Goal: Task Accomplishment & Management: Manage account settings

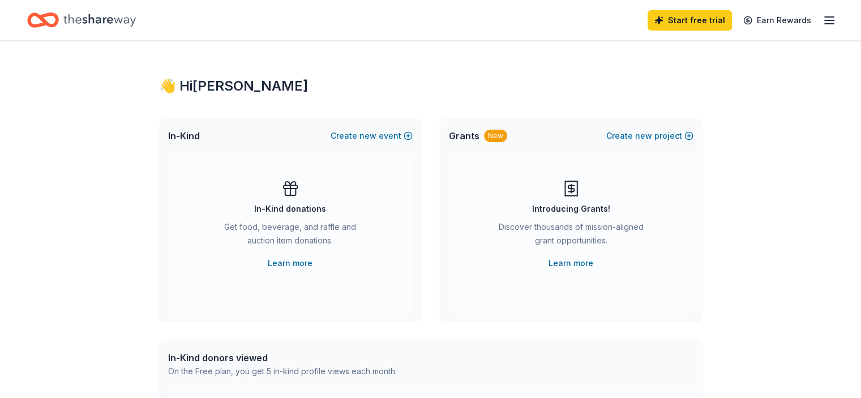
click at [823, 18] on icon "button" at bounding box center [830, 21] width 14 height 14
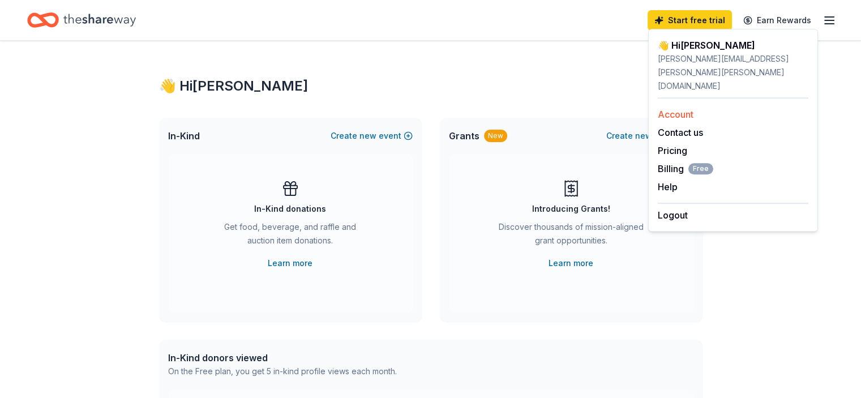
click at [671, 109] on link "Account" at bounding box center [676, 114] width 36 height 11
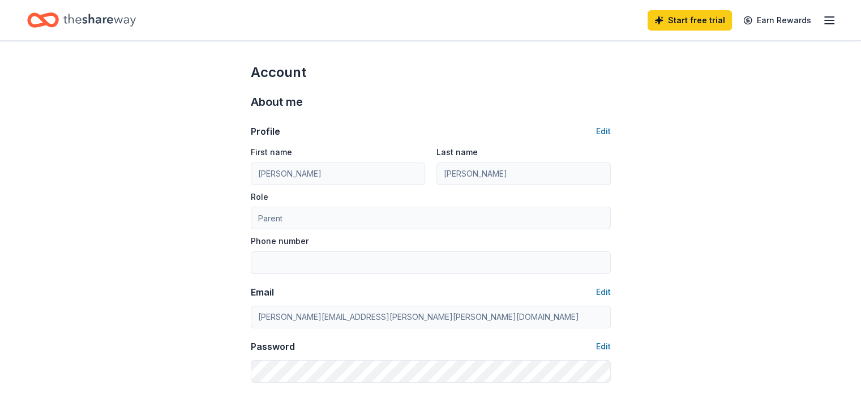
click at [823, 22] on icon "button" at bounding box center [830, 21] width 14 height 14
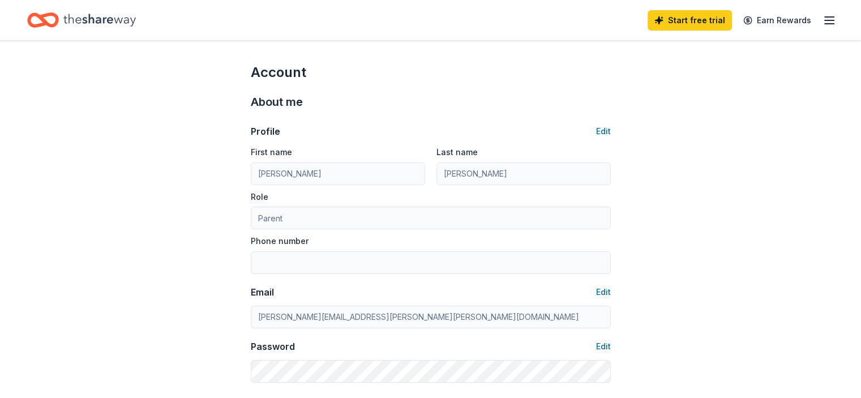
click at [823, 24] on icon "button" at bounding box center [830, 21] width 14 height 14
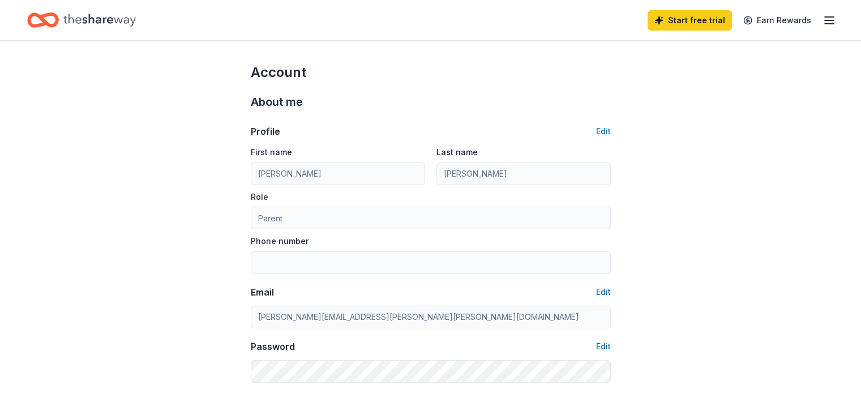
click at [823, 15] on icon "button" at bounding box center [830, 21] width 14 height 14
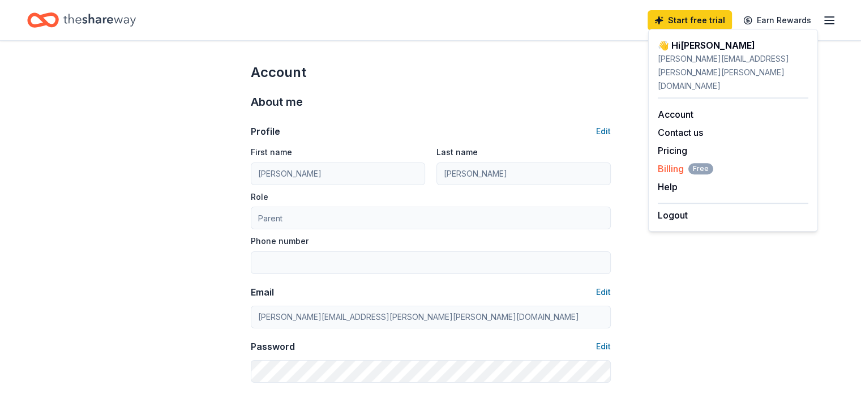
click at [674, 162] on span "Billing Free" at bounding box center [685, 169] width 55 height 14
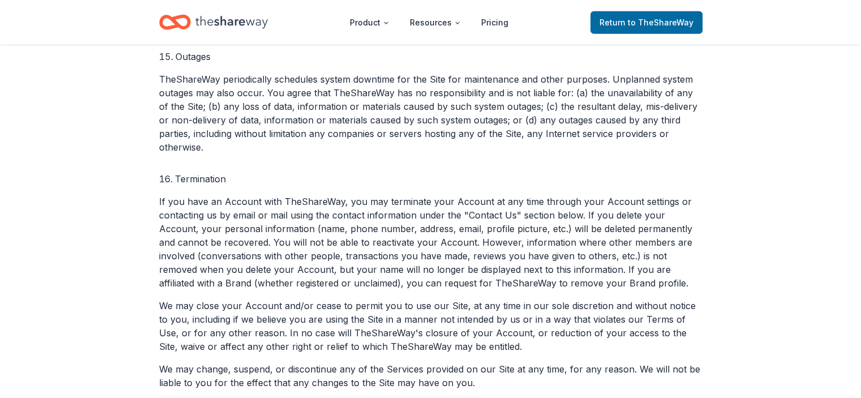
scroll to position [3002, 0]
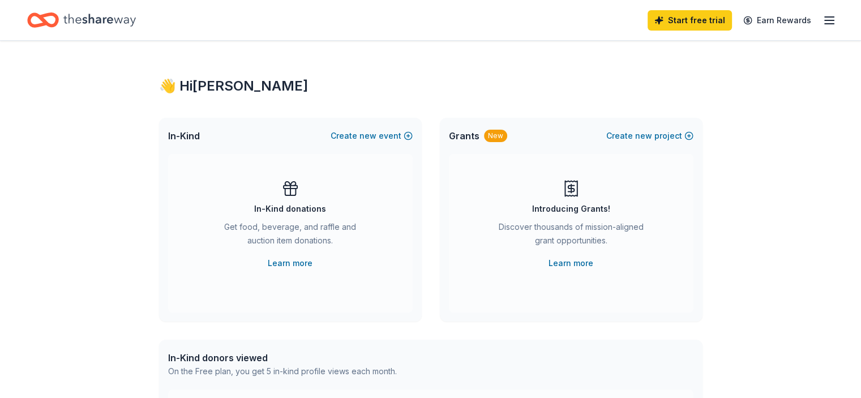
click at [825, 24] on line "button" at bounding box center [829, 24] width 9 height 0
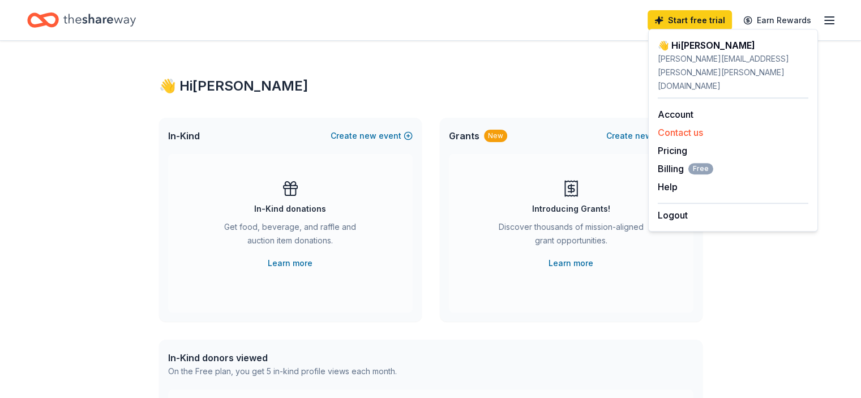
click at [680, 126] on button "Contact us" at bounding box center [680, 133] width 45 height 14
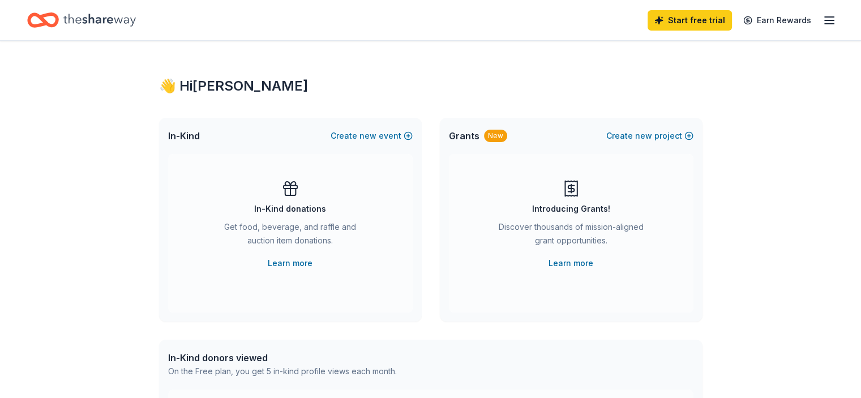
click at [823, 21] on icon "button" at bounding box center [830, 21] width 14 height 14
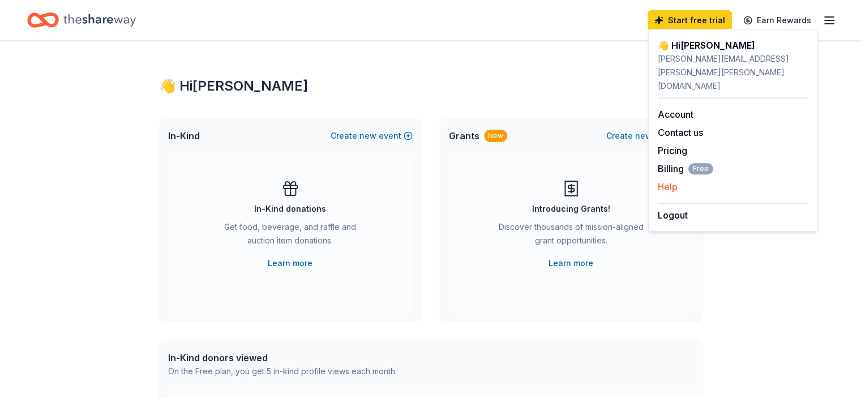
click at [671, 180] on button "Help" at bounding box center [668, 187] width 20 height 14
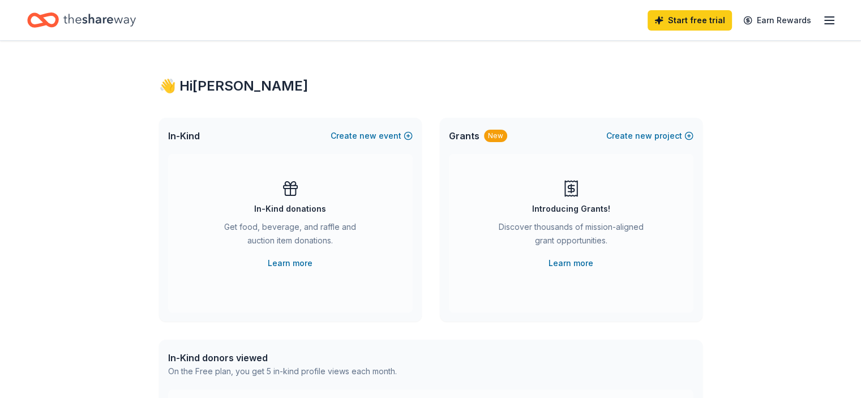
click at [825, 20] on line "button" at bounding box center [829, 20] width 9 height 0
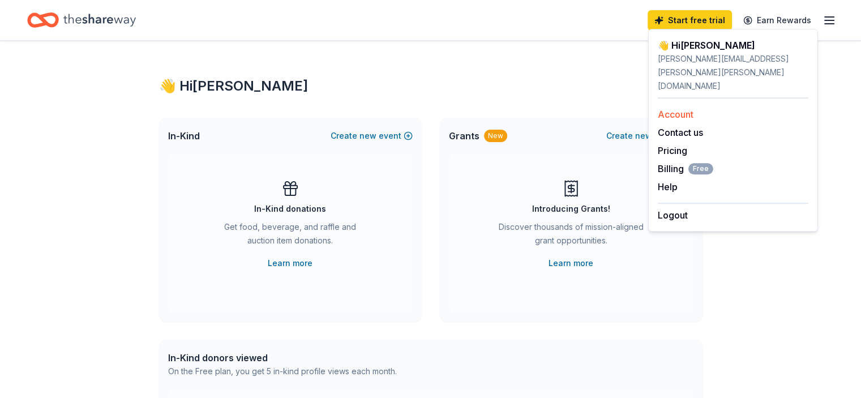
click at [669, 109] on link "Account" at bounding box center [676, 114] width 36 height 11
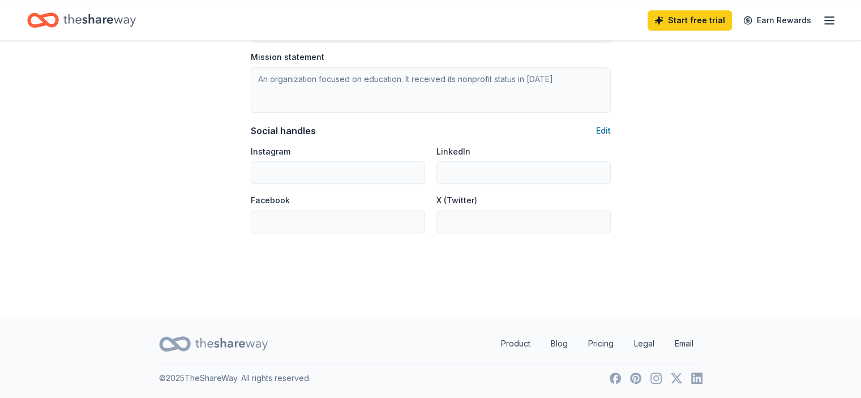
scroll to position [736, 0]
click at [684, 339] on link "Email" at bounding box center [684, 343] width 37 height 23
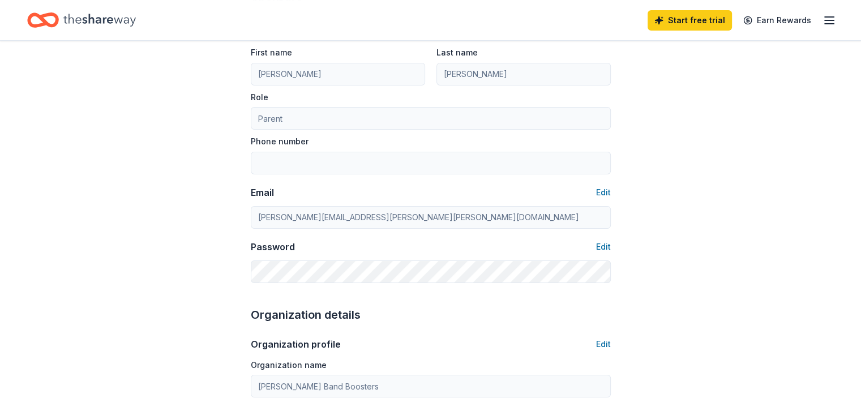
scroll to position [0, 0]
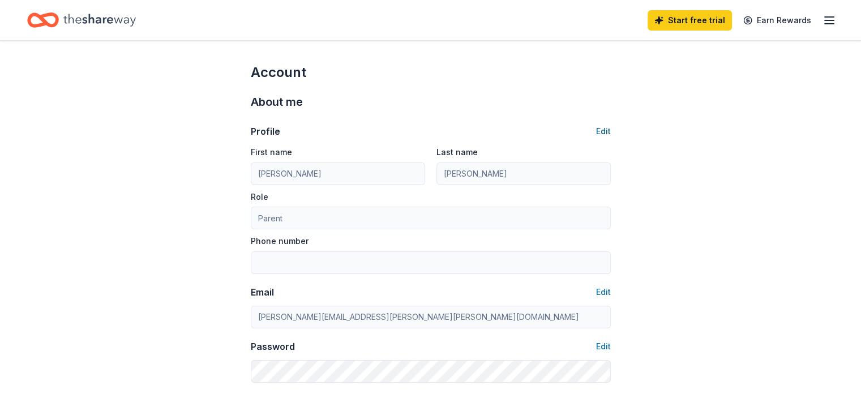
click at [610, 125] on button "Edit" at bounding box center [603, 132] width 15 height 14
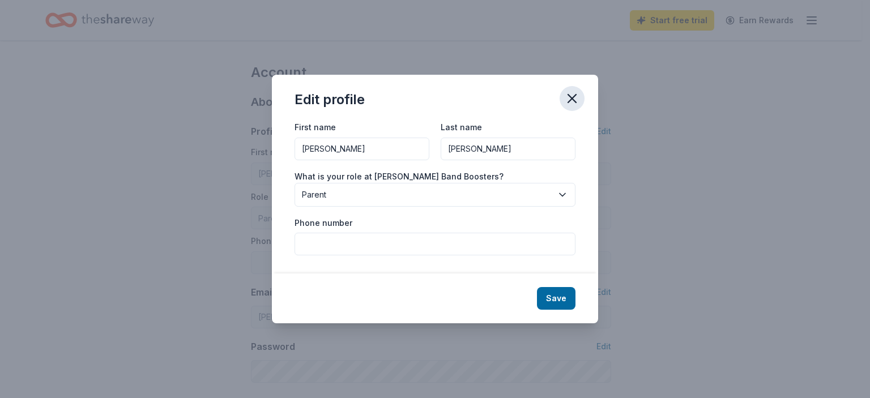
click at [575, 92] on icon "button" at bounding box center [572, 99] width 16 height 16
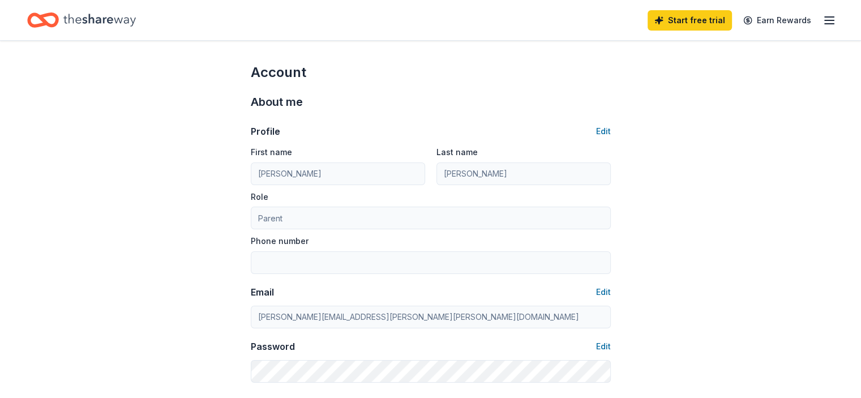
click at [823, 20] on icon "button" at bounding box center [830, 21] width 14 height 14
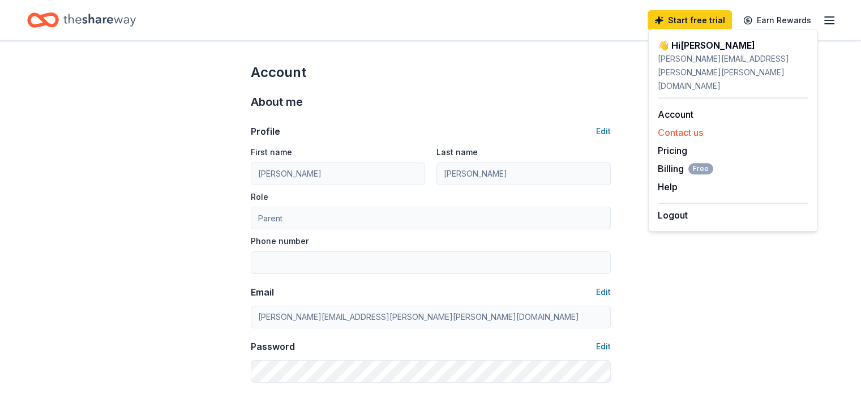
click at [680, 126] on button "Contact us" at bounding box center [680, 133] width 45 height 14
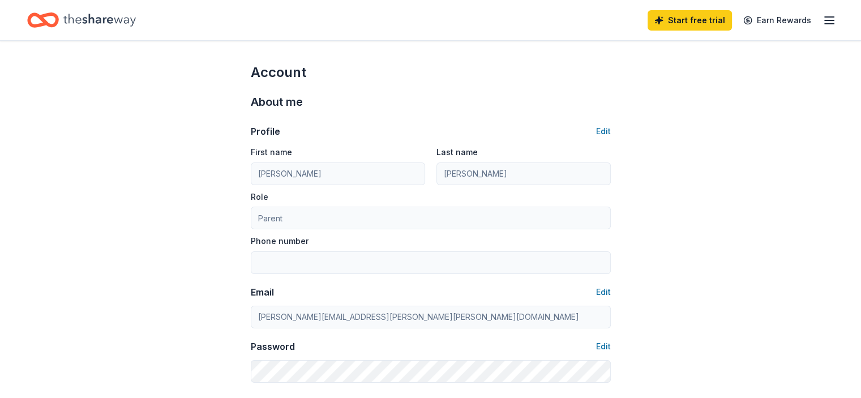
click at [823, 18] on icon "button" at bounding box center [830, 21] width 14 height 14
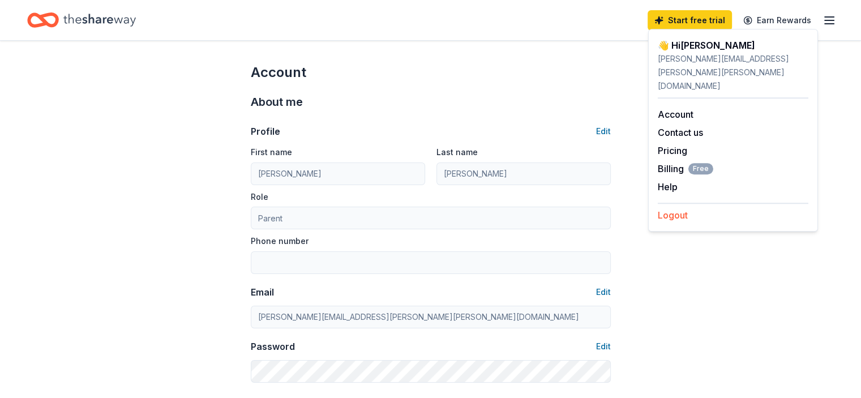
click at [671, 208] on button "Logout" at bounding box center [673, 215] width 30 height 14
